Goal: Information Seeking & Learning: Learn about a topic

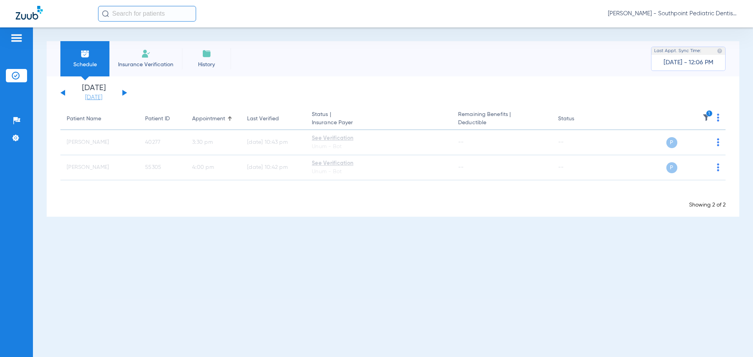
click at [92, 100] on link "[DATE]" at bounding box center [93, 98] width 47 height 8
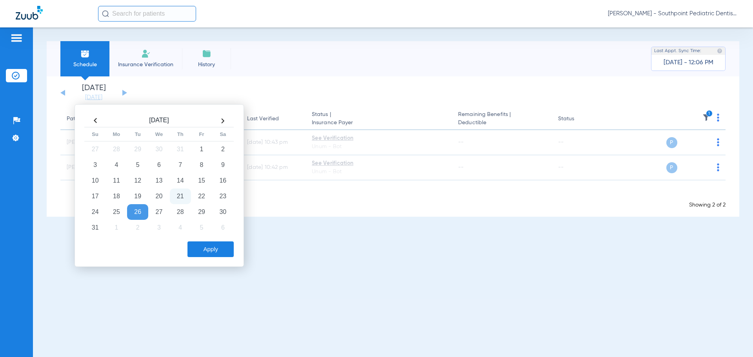
click at [275, 107] on div "[DATE] [DATE] [DATE] [DATE] [DATE] [DATE] [DATE] [DATE] [DATE] [DATE] [DATE] [D…" at bounding box center [393, 146] width 692 height 140
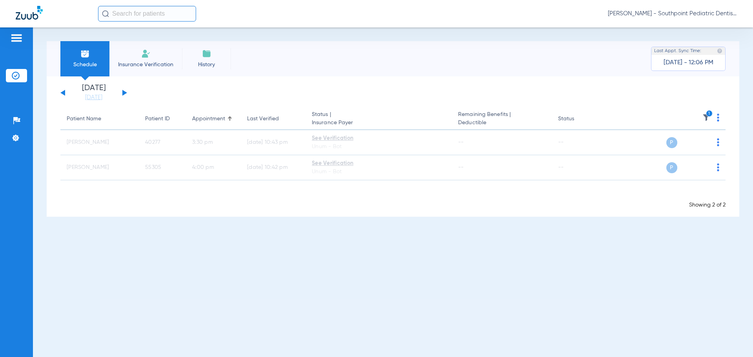
click at [707, 116] on icon "1" at bounding box center [709, 113] width 7 height 7
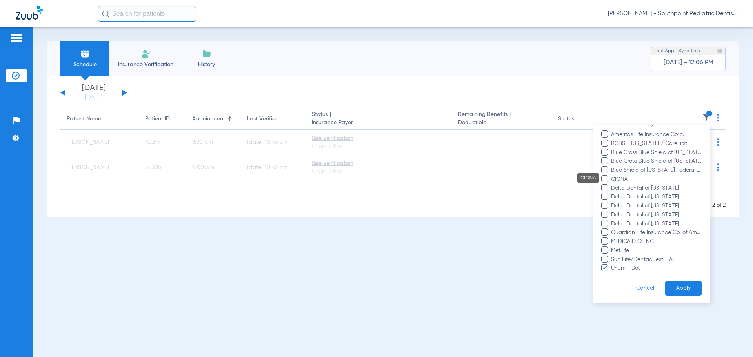
scroll to position [111, 0]
click at [625, 270] on span "Unum - Bot" at bounding box center [655, 267] width 91 height 8
click at [612, 272] on input "Unum - Bot" at bounding box center [612, 272] width 0 height 0
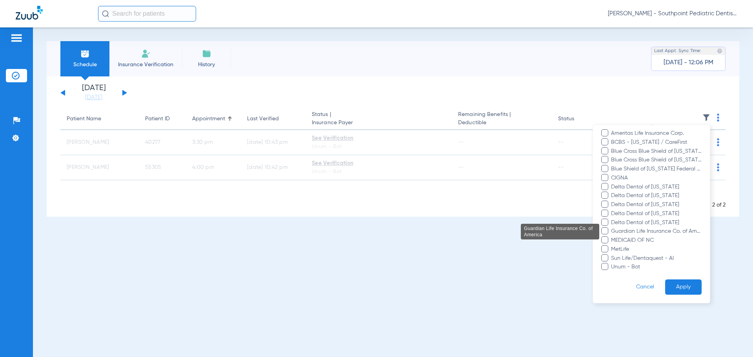
click at [620, 229] on span "Guardian Life Insurance Co. of America" at bounding box center [655, 231] width 91 height 8
click at [612, 237] on input "Guardian Life Insurance Co. of America" at bounding box center [612, 237] width 0 height 0
click at [680, 283] on button "Apply" at bounding box center [683, 287] width 36 height 15
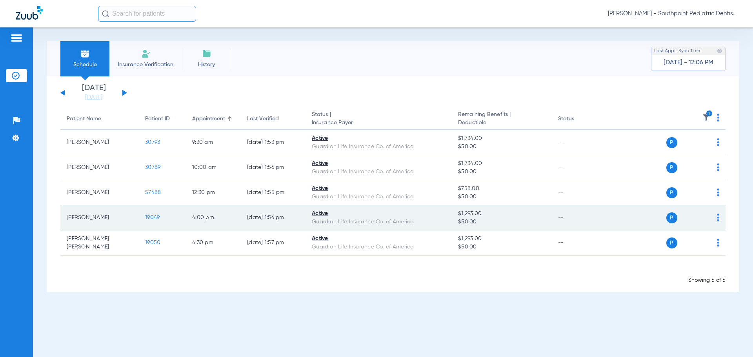
click at [151, 215] on span "19049" at bounding box center [152, 217] width 15 height 5
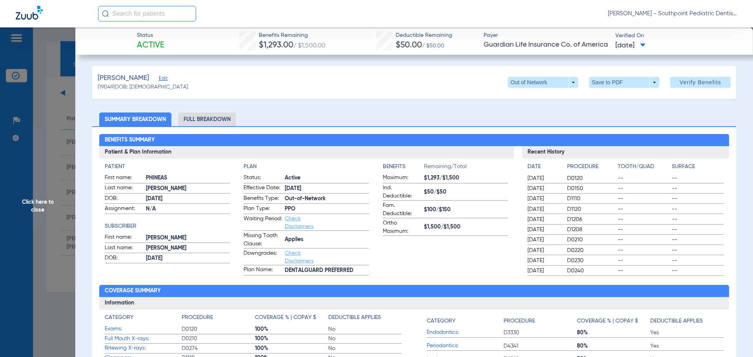
click at [203, 120] on li "Full Breakdown" at bounding box center [207, 120] width 58 height 14
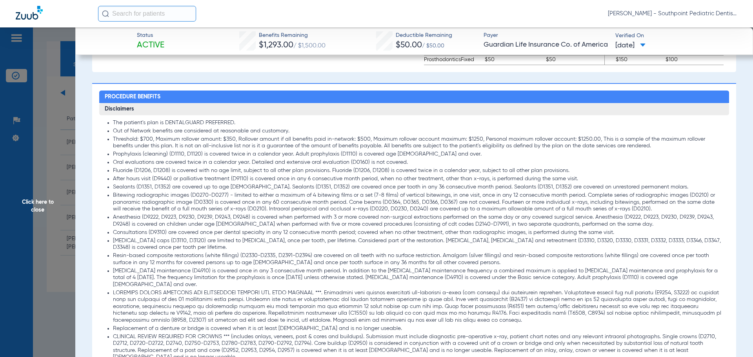
scroll to position [549, 0]
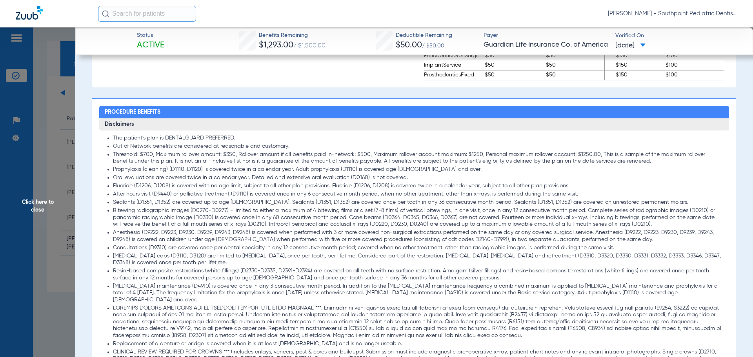
drag, startPoint x: 234, startPoint y: 209, endPoint x: 305, endPoint y: 219, distance: 72.4
click at [305, 219] on li "Bitewing radiographic images (D0270-D0277) - limited to either a maximum of 4 b…" at bounding box center [418, 217] width 611 height 21
click at [181, 207] on li "Bitewing radiographic images (D0270-D0277) - limited to either a maximum of 4 b…" at bounding box center [418, 217] width 611 height 21
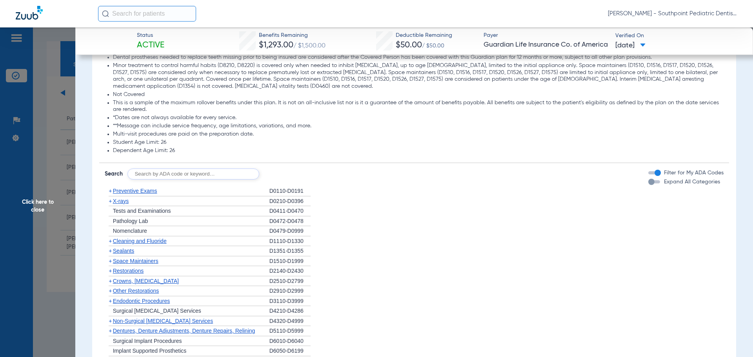
scroll to position [941, 0]
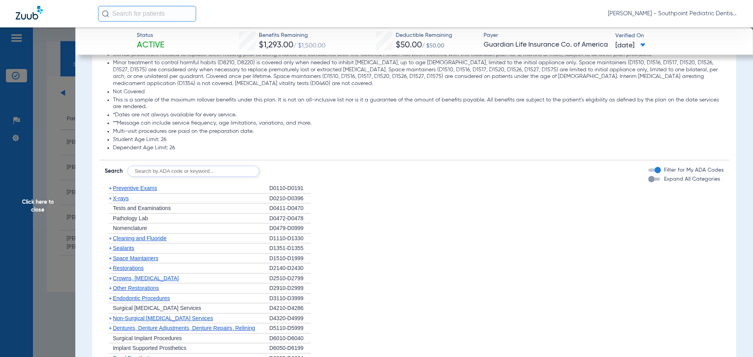
click at [157, 185] on span "Preventive Exams" at bounding box center [135, 188] width 44 height 6
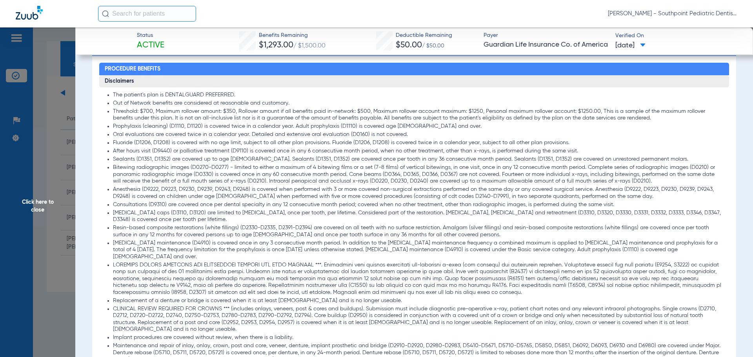
scroll to position [588, 0]
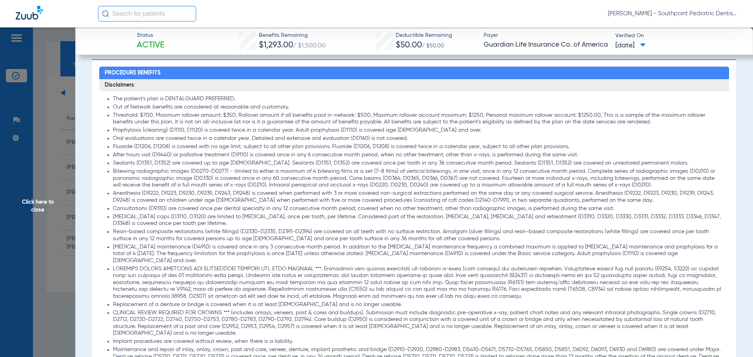
drag, startPoint x: 142, startPoint y: 113, endPoint x: 264, endPoint y: 116, distance: 122.8
click at [264, 116] on li "Threshold: $700, Maximum rollover amount: $350, Rollover amount if all benefits…" at bounding box center [418, 119] width 611 height 14
drag, startPoint x: 180, startPoint y: 129, endPoint x: 414, endPoint y: 128, distance: 234.8
click at [414, 128] on li "Prophylaxis (cleaning) (D1110, D1120) is covered twice in a calendar year. Adul…" at bounding box center [418, 130] width 611 height 7
click at [36, 47] on span "Click here to close" at bounding box center [37, 205] width 75 height 357
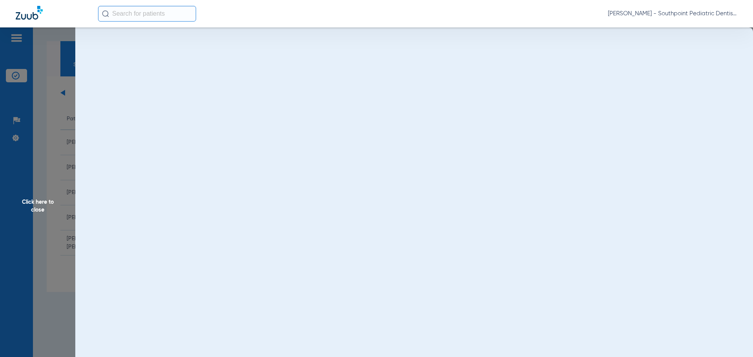
scroll to position [0, 0]
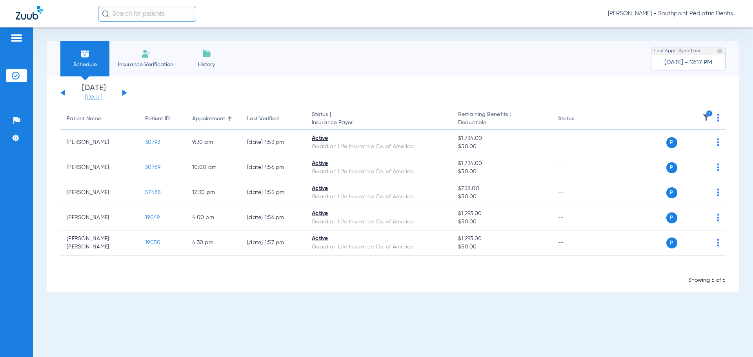
click at [103, 96] on link "[DATE]" at bounding box center [93, 98] width 47 height 8
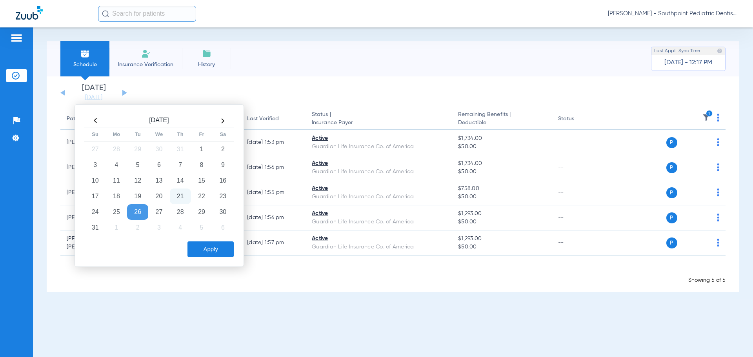
click at [177, 195] on td "21" at bounding box center [180, 197] width 21 height 16
click at [216, 248] on button "Apply" at bounding box center [210, 249] width 46 height 16
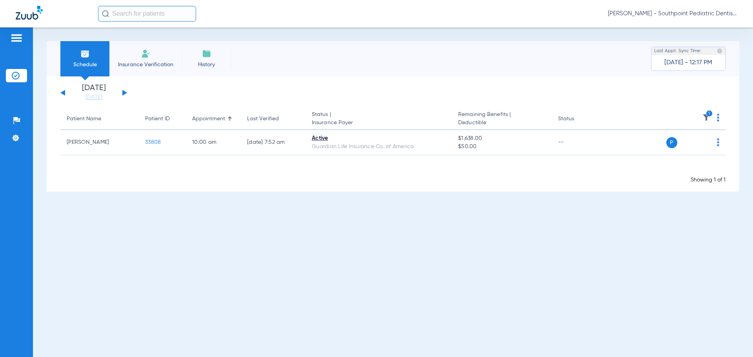
click at [706, 118] on img at bounding box center [706, 118] width 8 height 8
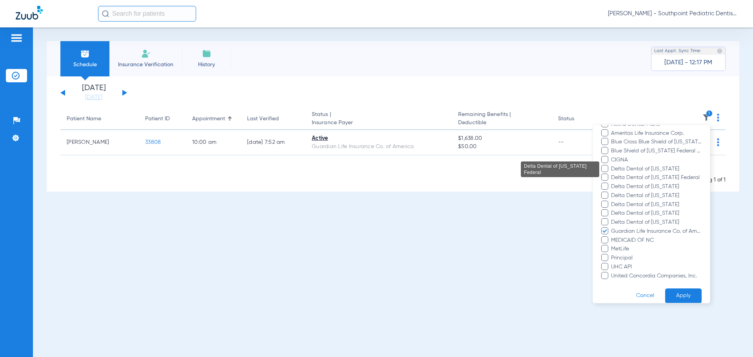
scroll to position [138, 0]
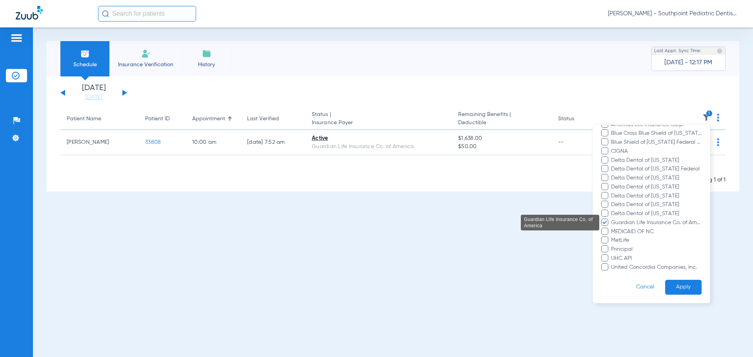
click at [634, 226] on span "Guardian Life Insurance Co. of America" at bounding box center [655, 223] width 91 height 8
click at [612, 228] on input "Guardian Life Insurance Co. of America" at bounding box center [612, 228] width 0 height 0
click at [633, 219] on span "Guardian Life Insurance Co. of America" at bounding box center [655, 223] width 91 height 8
click at [612, 228] on input "Guardian Life Insurance Co. of America" at bounding box center [612, 228] width 0 height 0
click at [634, 212] on span "Delta Dental of [US_STATE]" at bounding box center [655, 214] width 91 height 8
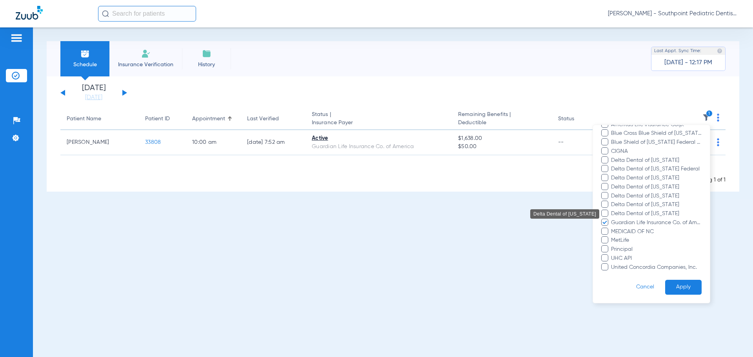
click at [612, 219] on input "Delta Dental of [US_STATE]" at bounding box center [612, 219] width 0 height 0
click at [635, 223] on span "Guardian Life Insurance Co. of America" at bounding box center [655, 223] width 91 height 8
click at [612, 228] on input "Guardian Life Insurance Co. of America" at bounding box center [612, 228] width 0 height 0
click at [632, 201] on span "Delta Dental of [US_STATE]" at bounding box center [655, 205] width 91 height 8
click at [612, 210] on input "Delta Dental of [US_STATE]" at bounding box center [612, 210] width 0 height 0
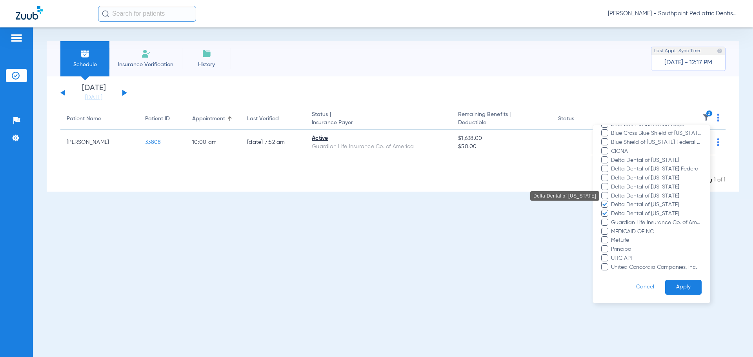
click at [633, 194] on span "Delta Dental of [US_STATE]" at bounding box center [655, 196] width 91 height 8
click at [612, 202] on input "Delta Dental of [US_STATE]" at bounding box center [612, 202] width 0 height 0
click at [634, 183] on span "Delta Dental of [US_STATE]" at bounding box center [655, 187] width 91 height 8
click at [612, 192] on input "Delta Dental of [US_STATE]" at bounding box center [612, 192] width 0 height 0
click at [632, 170] on span "Delta Dental of [US_STATE] Federal" at bounding box center [655, 169] width 91 height 8
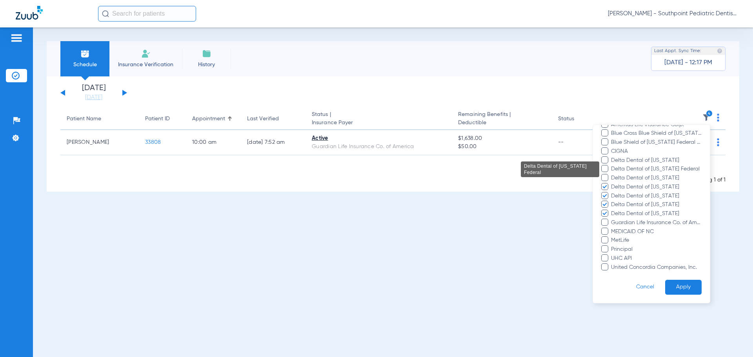
click at [612, 174] on input "Delta Dental of [US_STATE] Federal" at bounding box center [612, 174] width 0 height 0
click at [632, 174] on span "Delta Dental of [US_STATE]" at bounding box center [655, 178] width 91 height 8
click at [612, 183] on input "Delta Dental of [US_STATE]" at bounding box center [612, 183] width 0 height 0
click at [633, 165] on span "Delta Dental of [US_STATE] Federal" at bounding box center [655, 169] width 91 height 8
click at [612, 174] on input "Delta Dental of [US_STATE] Federal" at bounding box center [612, 174] width 0 height 0
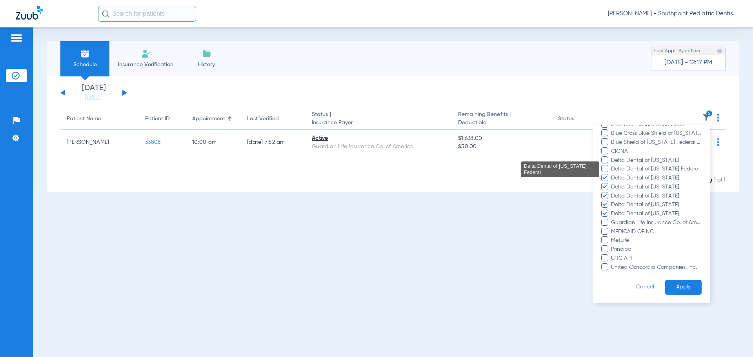
click at [638, 168] on span "Delta Dental of [US_STATE] Federal" at bounding box center [655, 169] width 91 height 8
click at [612, 174] on input "Delta Dental of [US_STATE] Federal" at bounding box center [612, 174] width 0 height 0
click at [640, 160] on span "Delta Dental of [US_STATE]" at bounding box center [655, 160] width 91 height 8
click at [612, 166] on input "Delta Dental of [US_STATE]" at bounding box center [612, 166] width 0 height 0
click at [675, 287] on button "Apply" at bounding box center [683, 287] width 36 height 15
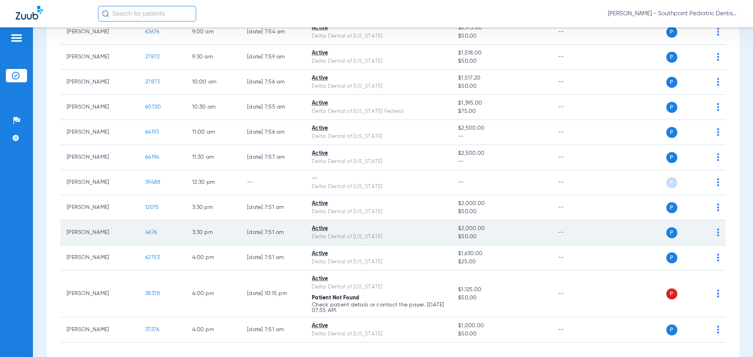
scroll to position [297, 0]
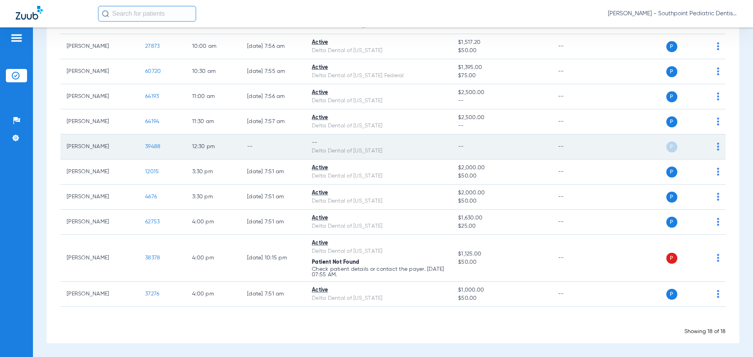
click at [153, 146] on span "39488" at bounding box center [152, 146] width 15 height 5
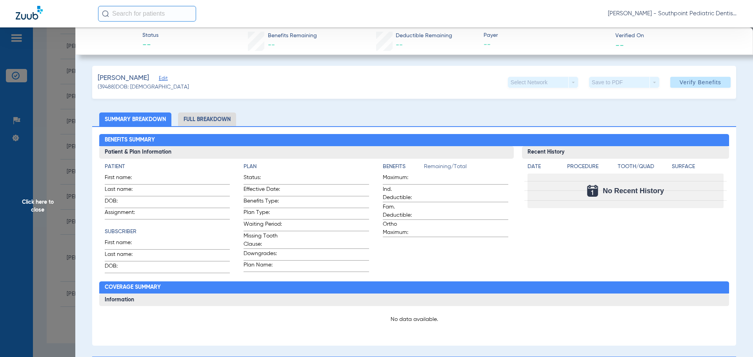
click at [57, 161] on span "Click here to close" at bounding box center [37, 205] width 75 height 357
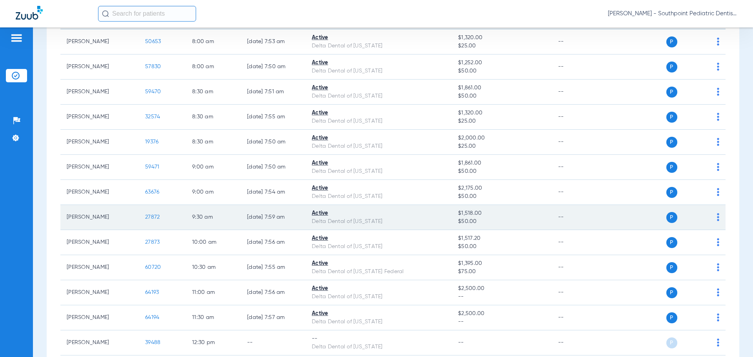
scroll to position [0, 0]
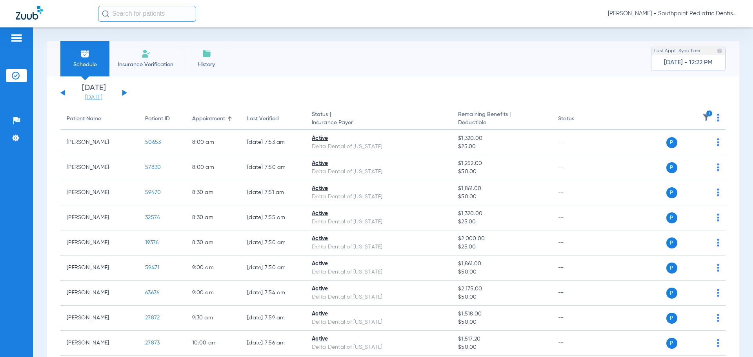
click at [83, 99] on link "[DATE]" at bounding box center [93, 98] width 47 height 8
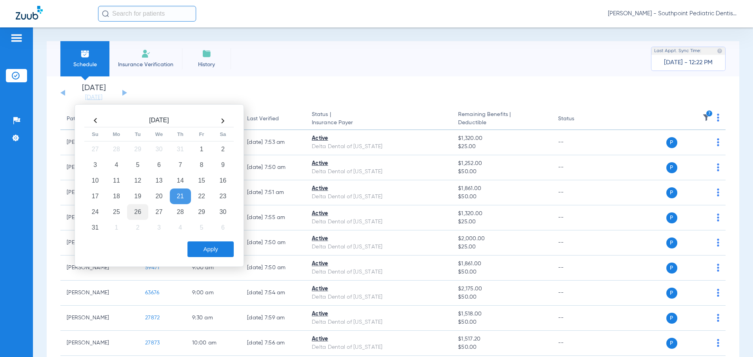
click at [134, 211] on td "26" at bounding box center [137, 212] width 21 height 16
click at [201, 244] on button "Apply" at bounding box center [210, 249] width 46 height 16
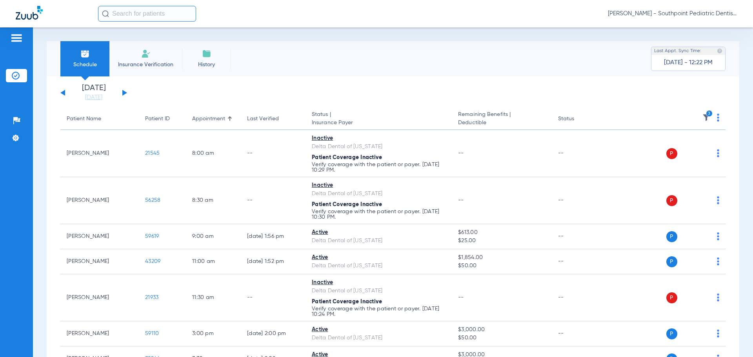
click at [706, 114] on icon "3" at bounding box center [709, 113] width 7 height 7
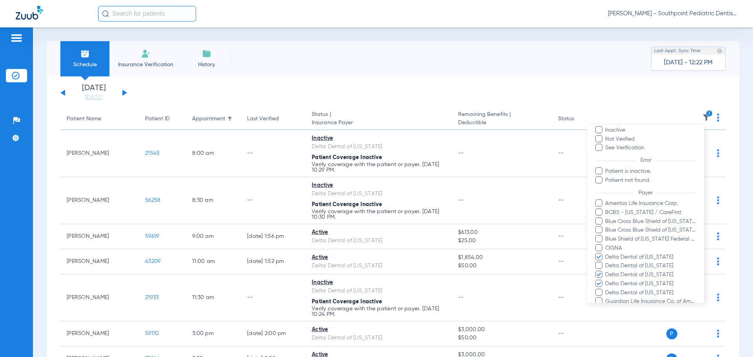
scroll to position [111, 0]
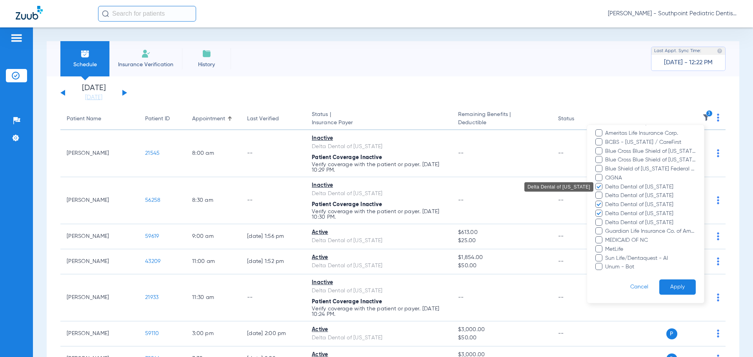
click at [633, 186] on span "Delta Dental of [US_STATE]" at bounding box center [650, 187] width 91 height 8
click at [606, 192] on input "Delta Dental of [US_STATE]" at bounding box center [606, 192] width 0 height 0
click at [634, 202] on span "Delta Dental of [US_STATE]" at bounding box center [650, 205] width 91 height 8
click at [606, 210] on input "Delta Dental of [US_STATE]" at bounding box center [606, 210] width 0 height 0
click at [635, 210] on span "Delta Dental of [US_STATE]" at bounding box center [650, 214] width 91 height 8
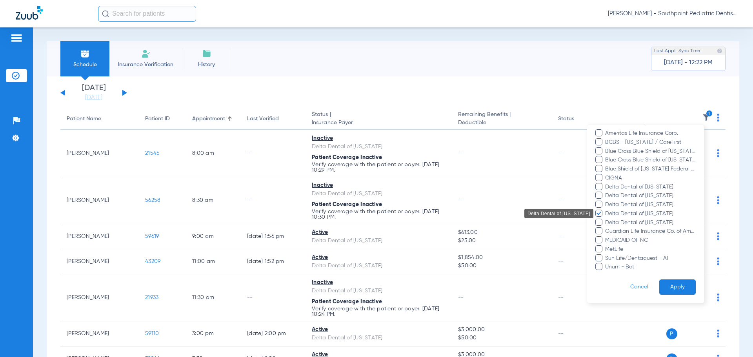
click at [606, 219] on input "Delta Dental of [US_STATE]" at bounding box center [606, 219] width 0 height 0
click at [631, 232] on span "Guardian Life Insurance Co. of America" at bounding box center [650, 231] width 91 height 8
click at [606, 237] on input "Guardian Life Insurance Co. of America" at bounding box center [606, 237] width 0 height 0
click at [666, 286] on button "Apply" at bounding box center [677, 287] width 36 height 15
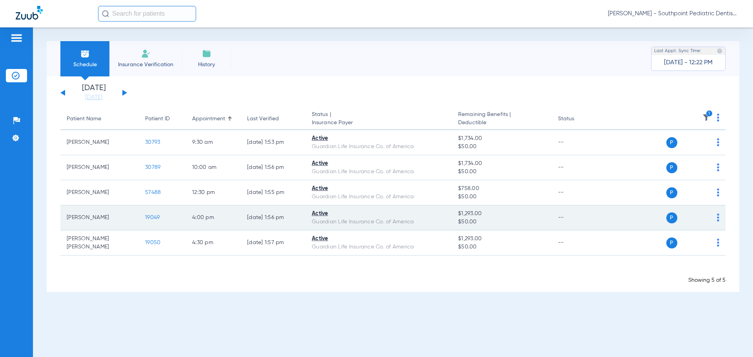
click at [149, 217] on span "19049" at bounding box center [152, 217] width 15 height 5
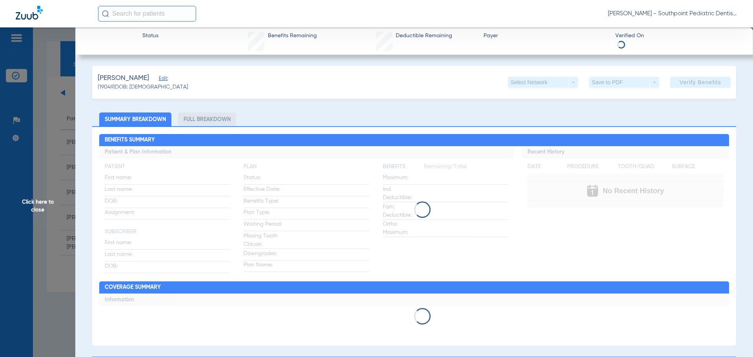
click at [181, 118] on li "Full Breakdown" at bounding box center [207, 120] width 58 height 14
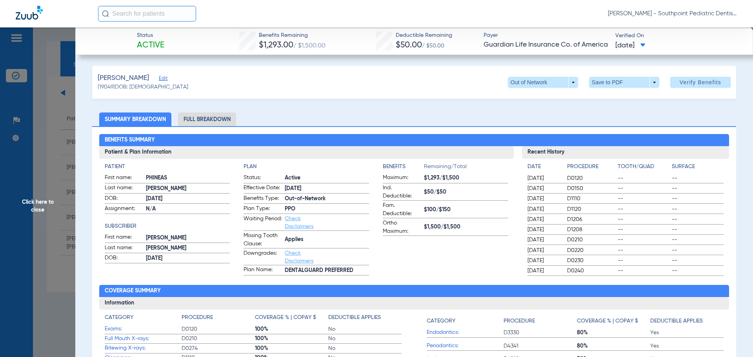
click at [198, 118] on li "Full Breakdown" at bounding box center [207, 120] width 58 height 14
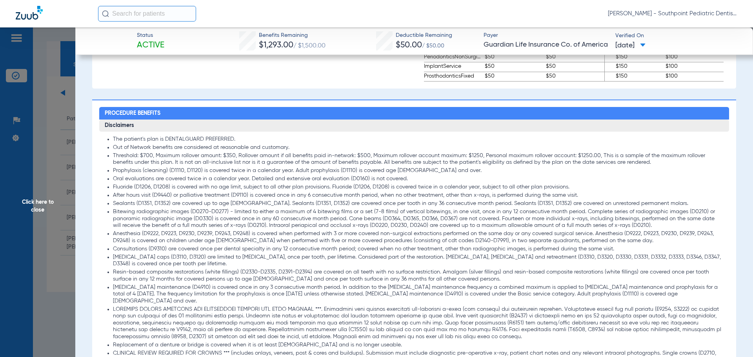
scroll to position [587, 0]
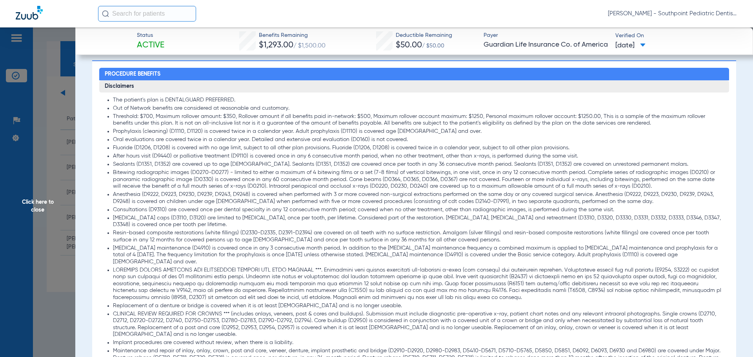
drag, startPoint x: 137, startPoint y: 133, endPoint x: 424, endPoint y: 130, distance: 287.0
click at [424, 130] on li "Prophylaxis (cleaning) (D1110, D1120) is covered twice in a calendar year. Adul…" at bounding box center [418, 131] width 611 height 7
drag, startPoint x: 195, startPoint y: 144, endPoint x: 566, endPoint y: 143, distance: 370.9
click at [566, 145] on li "Fluoride (D1206, D1208) is covered with no age limit, subject to all other plan…" at bounding box center [418, 148] width 611 height 7
drag, startPoint x: 131, startPoint y: 163, endPoint x: 495, endPoint y: 160, distance: 364.2
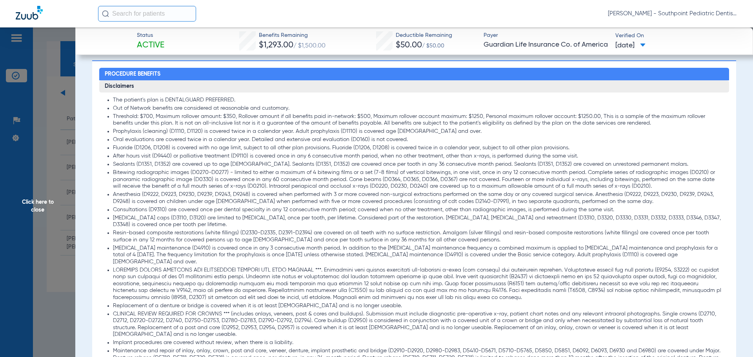
click at [494, 161] on li "Sealants (D1351, D1352) are covered up to age [DEMOGRAPHIC_DATA]. Sealants (D13…" at bounding box center [418, 164] width 611 height 7
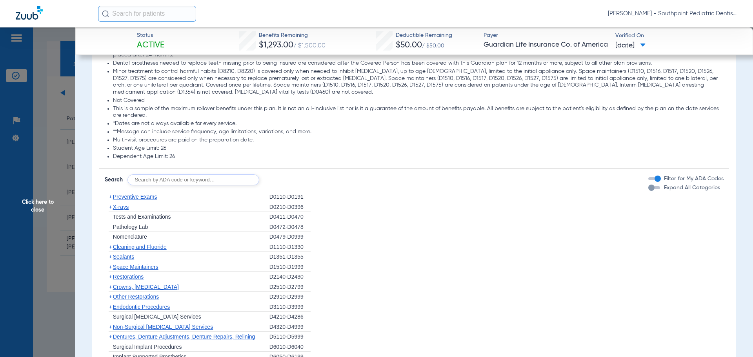
scroll to position [940, 0]
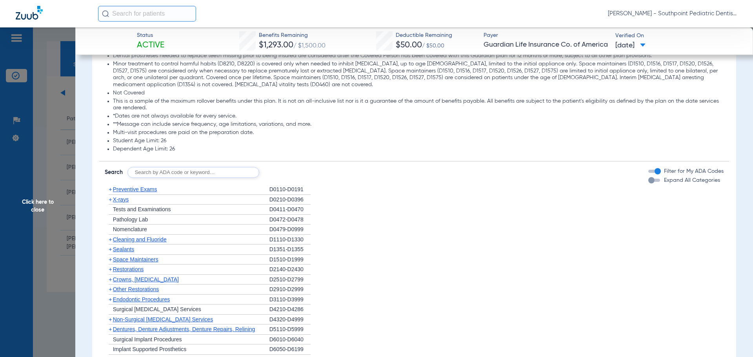
click at [126, 196] on span "X-rays" at bounding box center [121, 199] width 16 height 6
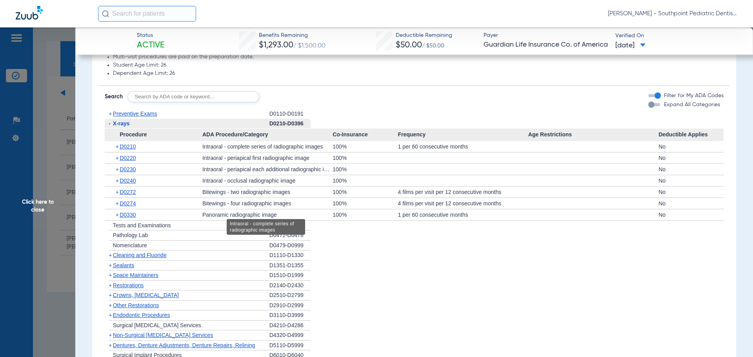
scroll to position [1018, 0]
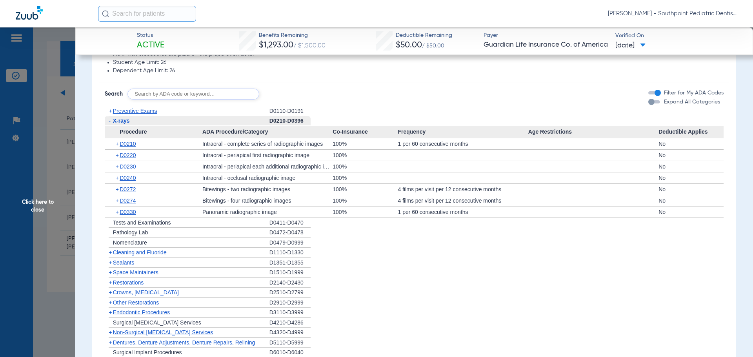
click at [160, 106] on div "+ Preventive Exams" at bounding box center [187, 111] width 165 height 10
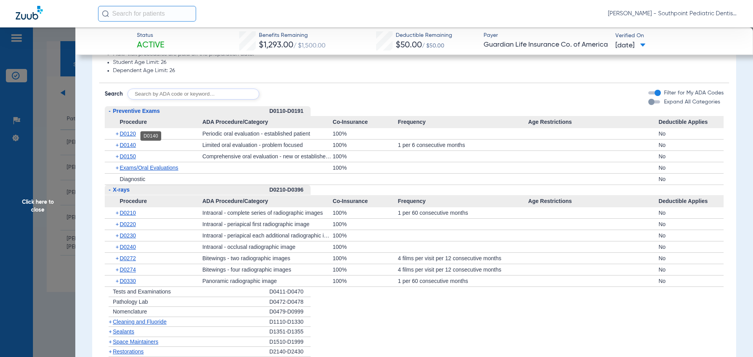
click at [135, 142] on span "D0140" at bounding box center [128, 145] width 16 height 6
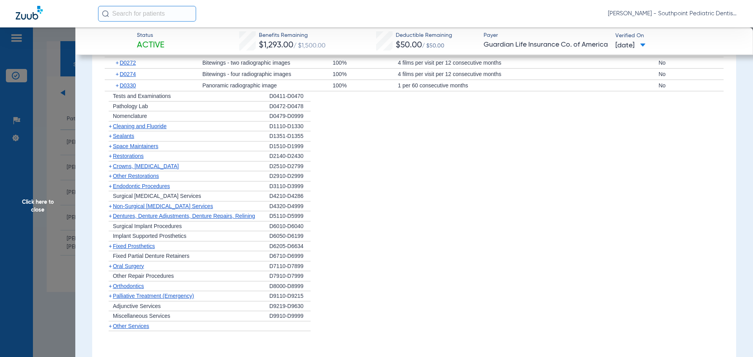
scroll to position [1253, 0]
click at [165, 123] on span "Cleaning and Fluoride" at bounding box center [140, 126] width 54 height 6
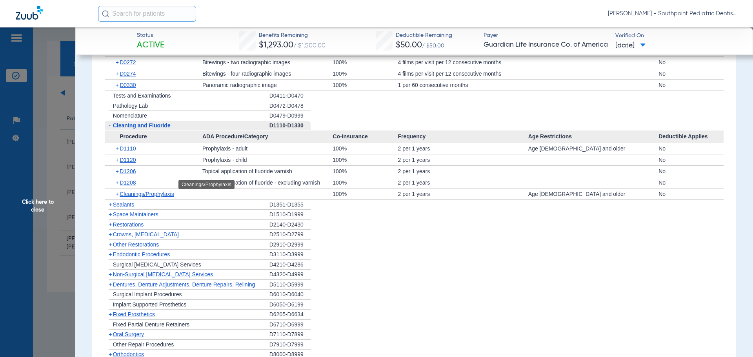
click at [154, 191] on span "Cleanings/Prophylaxis" at bounding box center [147, 194] width 54 height 6
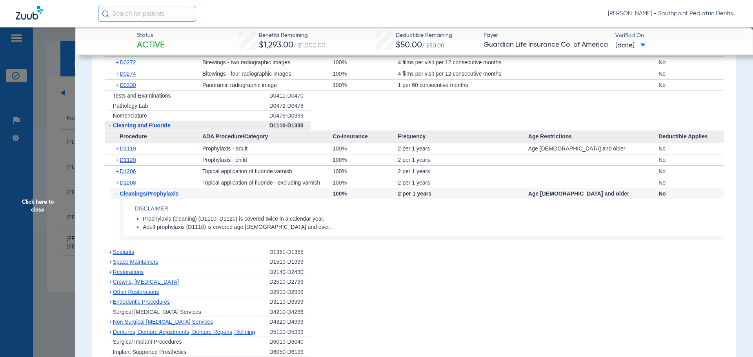
click at [154, 191] on span "Cleanings/Prophylaxis" at bounding box center [149, 194] width 59 height 6
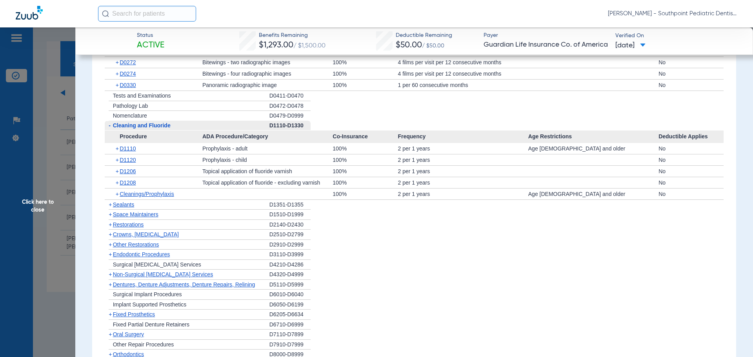
click at [155, 200] on div "+ Sealants" at bounding box center [187, 205] width 165 height 10
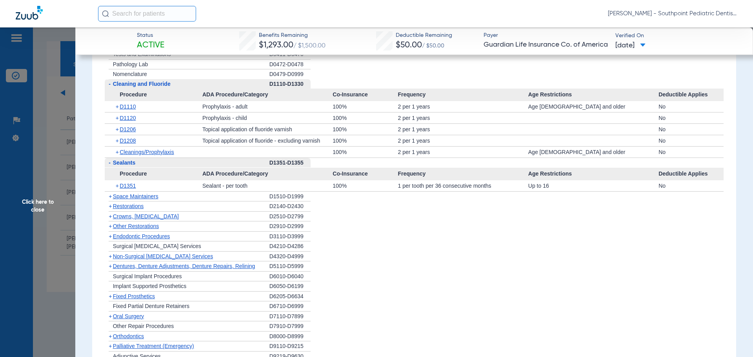
scroll to position [1332, 0]
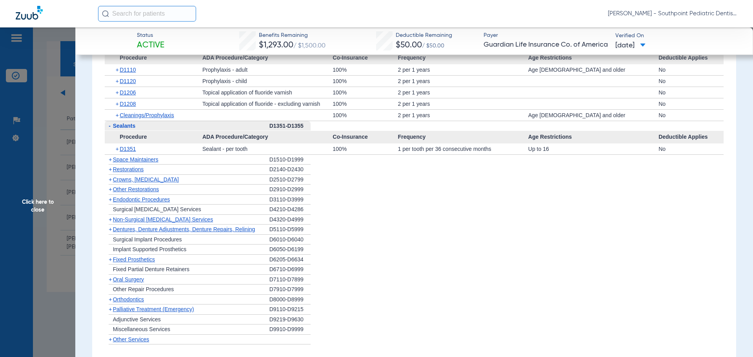
click at [155, 155] on div "+ Space Maintainers" at bounding box center [187, 160] width 165 height 10
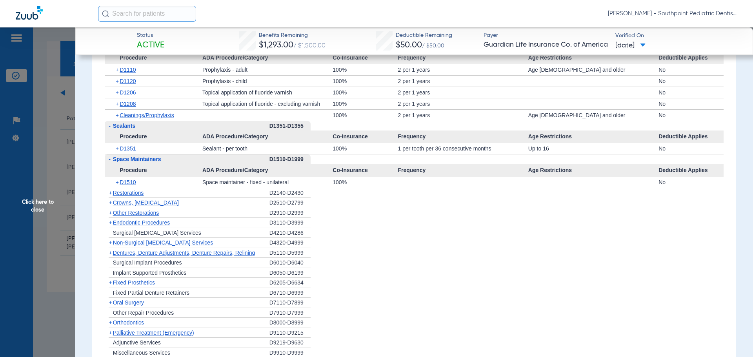
click at [156, 210] on span "Other Restorations" at bounding box center [136, 213] width 46 height 6
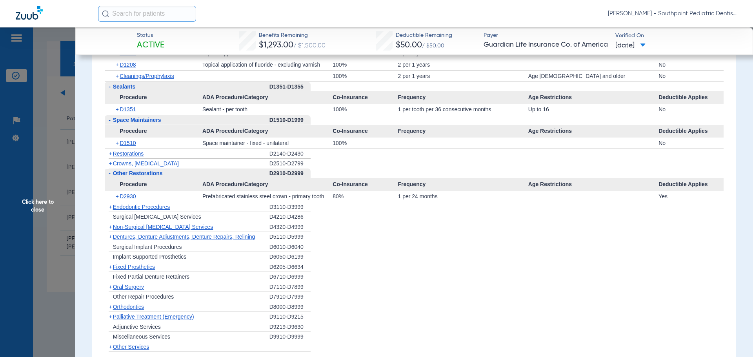
scroll to position [1410, 0]
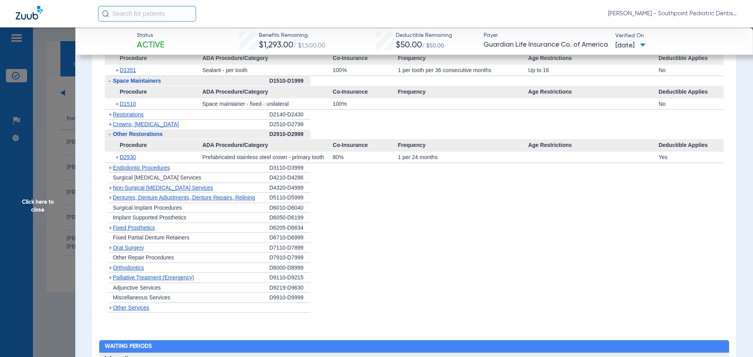
click at [157, 165] on span "Endodontic Procedures" at bounding box center [141, 168] width 57 height 6
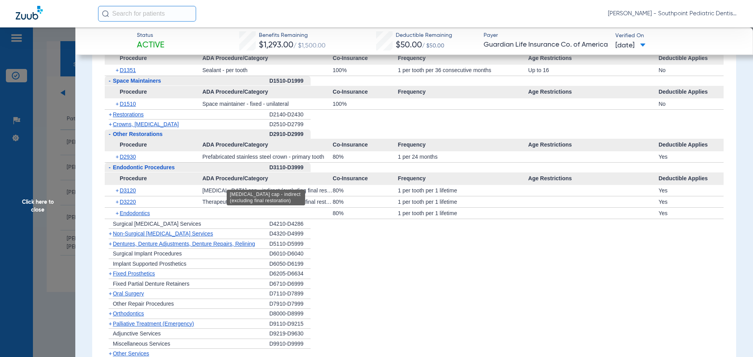
scroll to position [1449, 0]
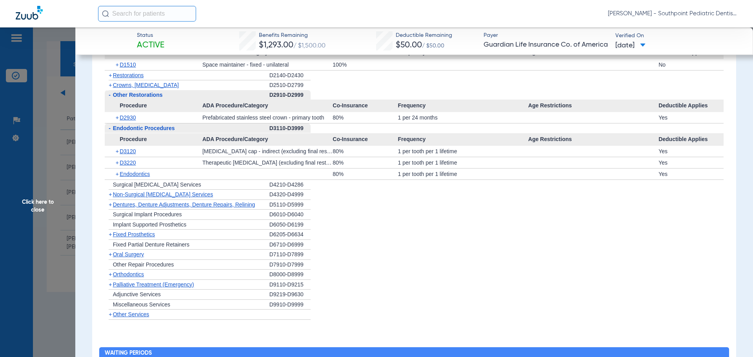
click at [163, 250] on div "+ [MEDICAL_DATA]" at bounding box center [187, 255] width 165 height 10
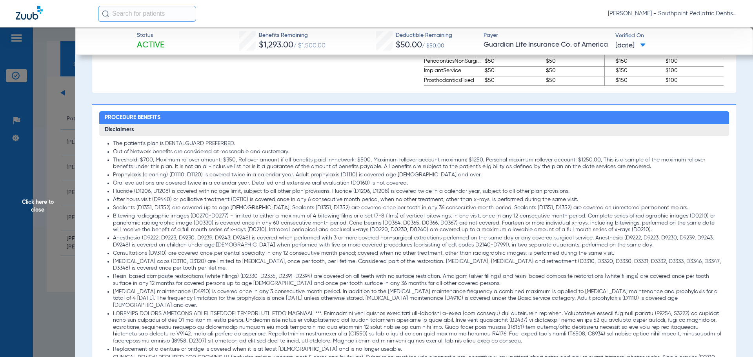
scroll to position [548, 0]
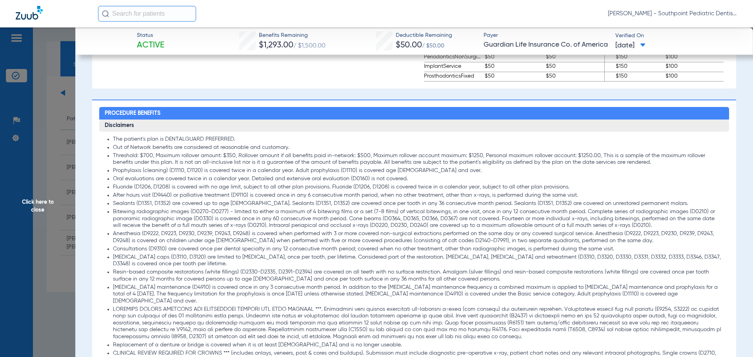
drag, startPoint x: 122, startPoint y: 172, endPoint x: 427, endPoint y: 172, distance: 304.2
click at [427, 172] on li "Prophylaxis (cleaning) (D1110, D1120) is covered twice in a calendar year. Adul…" at bounding box center [418, 170] width 611 height 7
